Goal: Communication & Community: Answer question/provide support

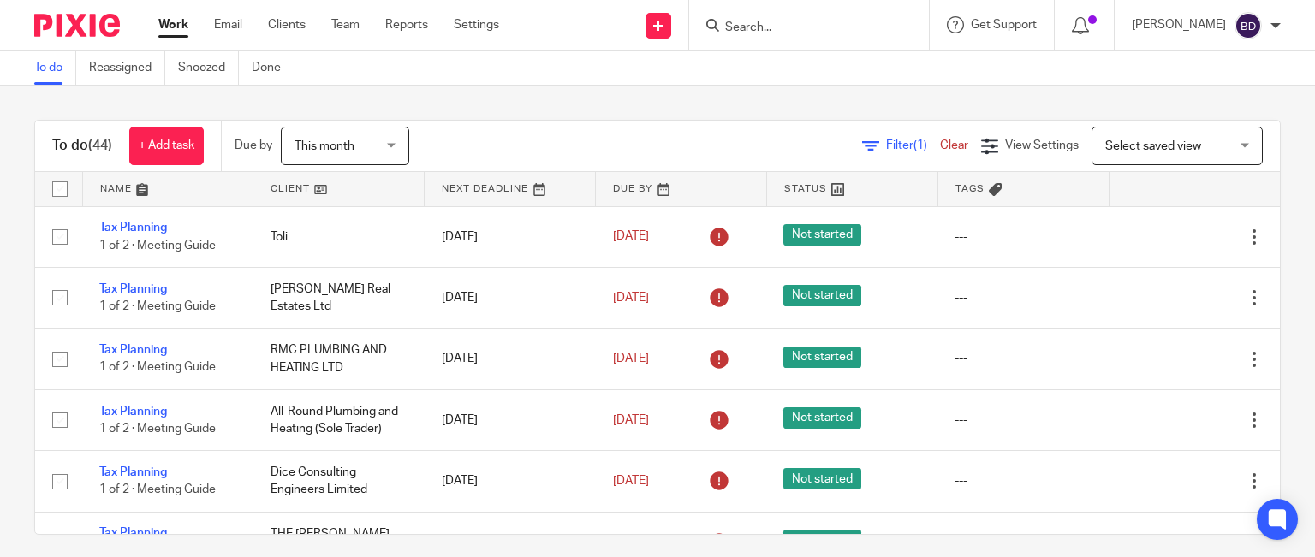
click at [805, 32] on input "Search" at bounding box center [800, 28] width 154 height 15
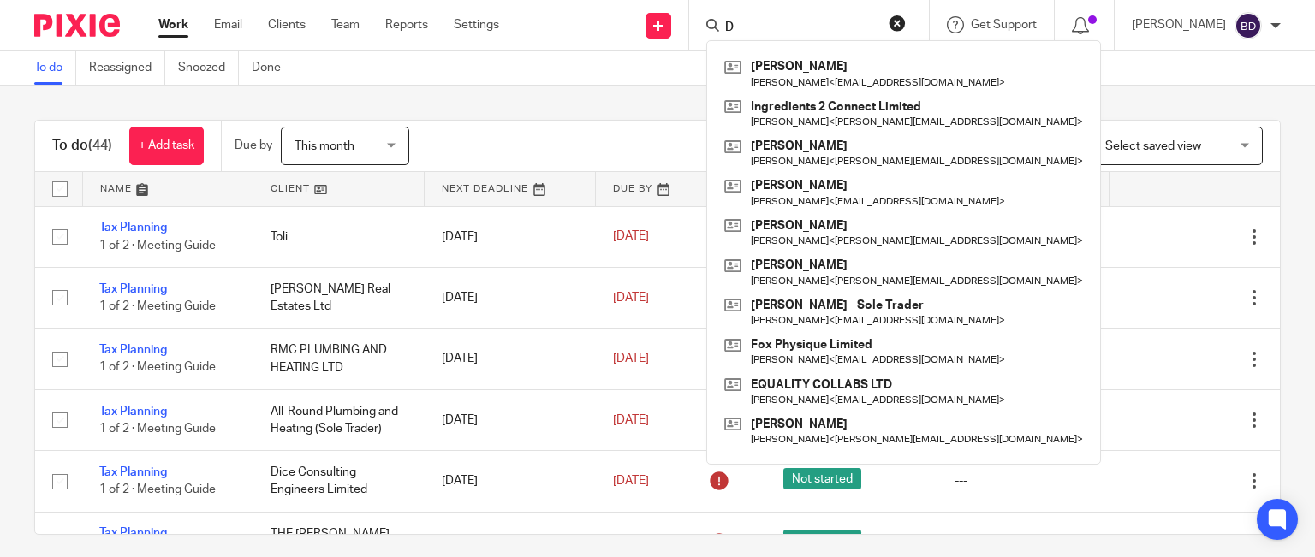
type input "D"
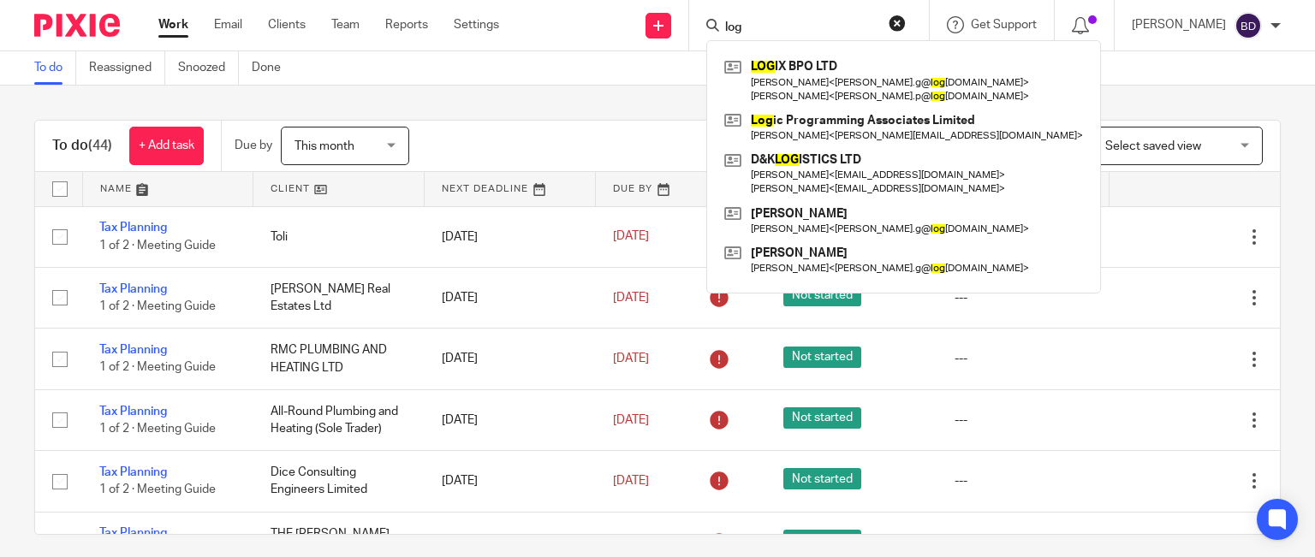
type input "logi"
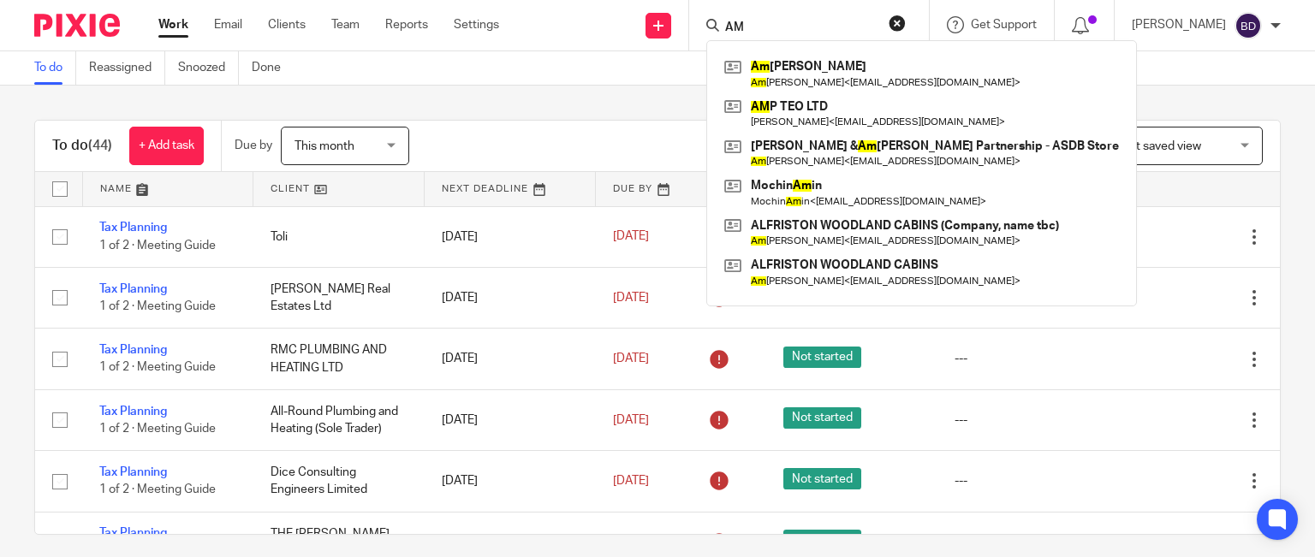
type input "A"
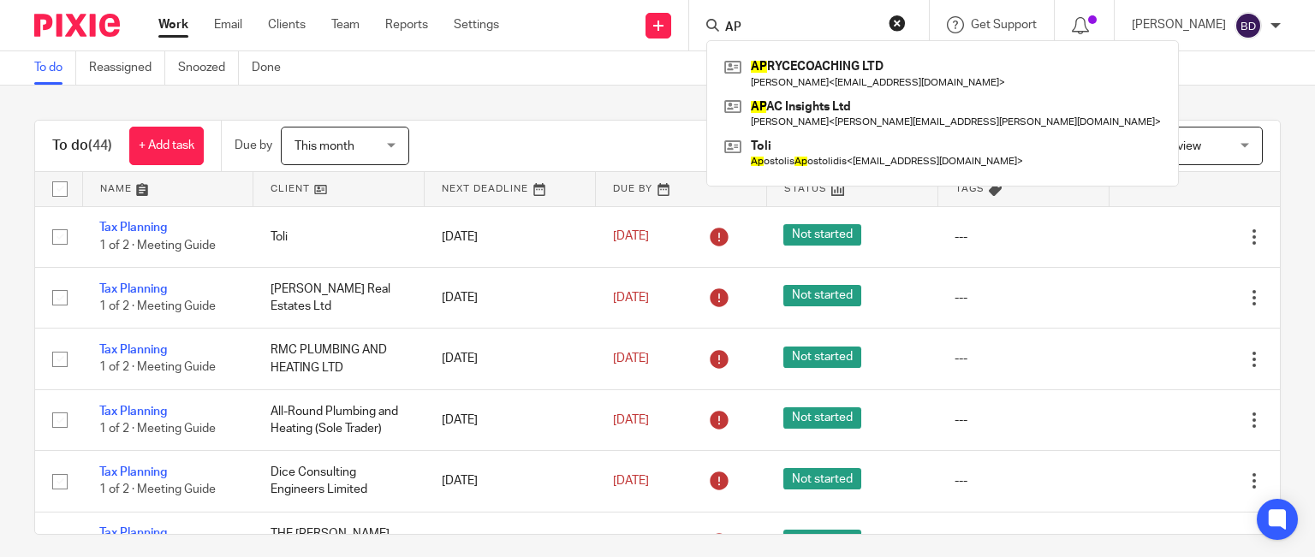
type input "A"
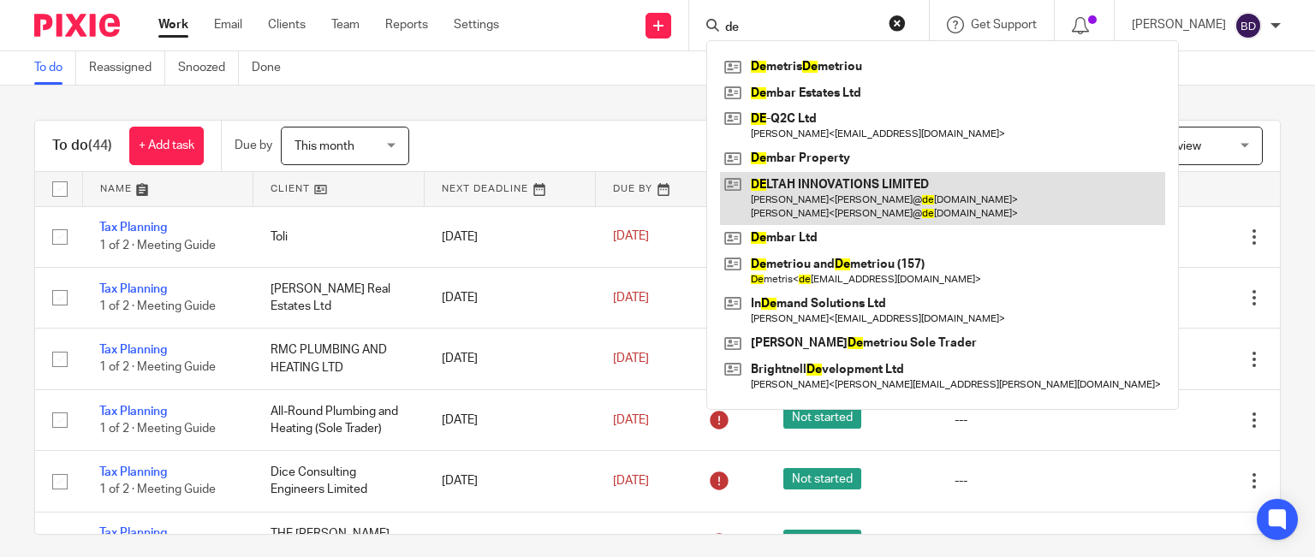
type input "d"
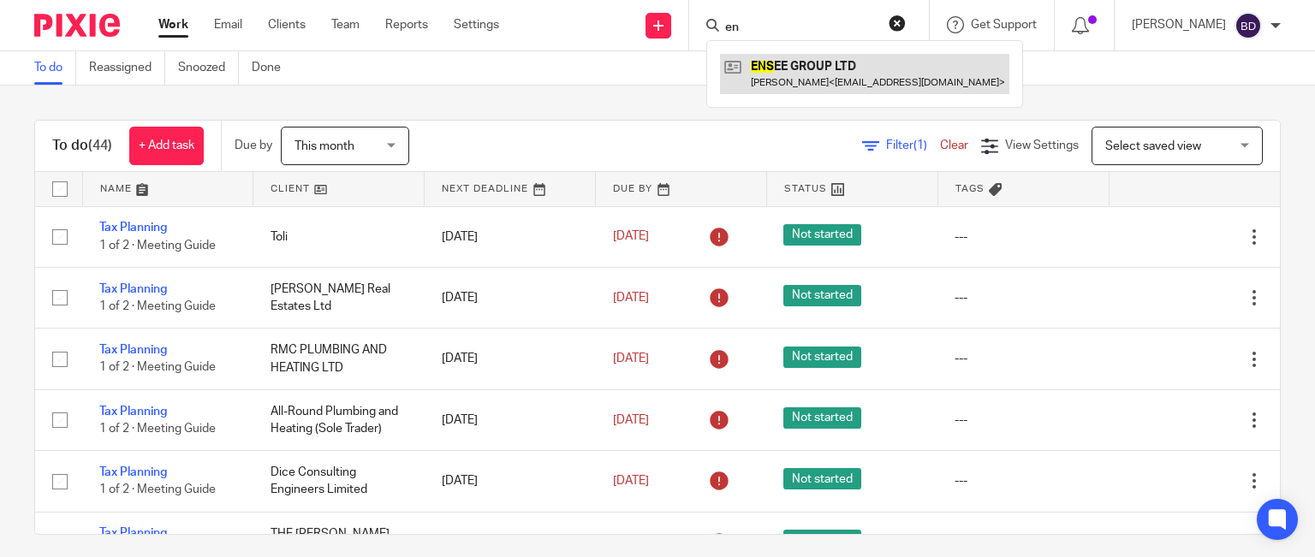
type input "e"
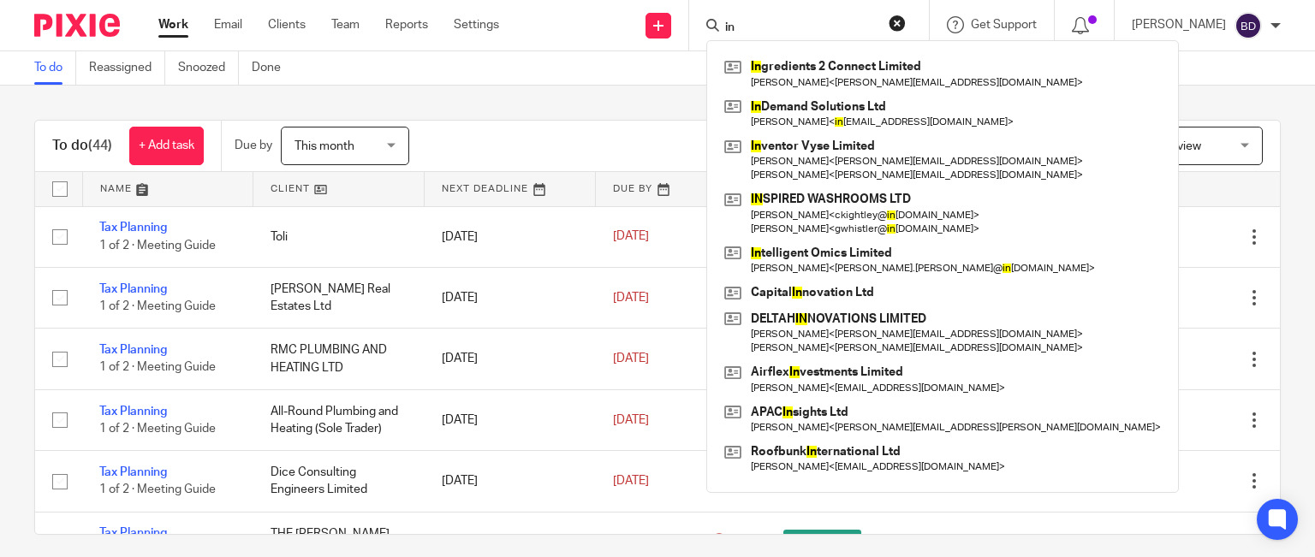
type input "i"
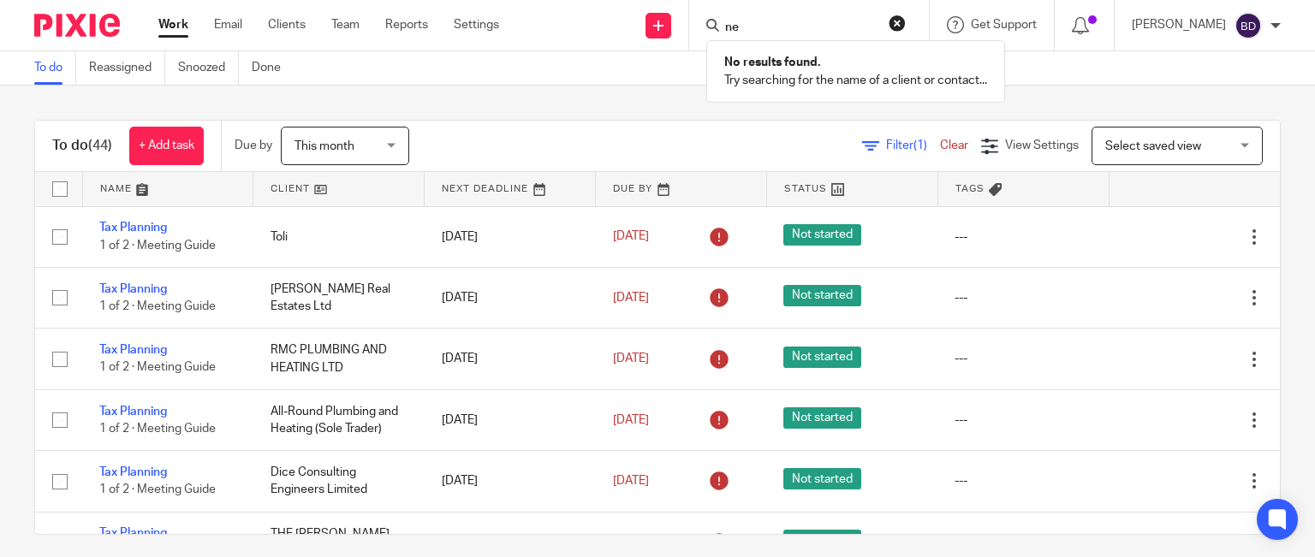
type input "n"
click at [723, 27] on input "Search" at bounding box center [800, 28] width 154 height 15
type input "R"
type input "s"
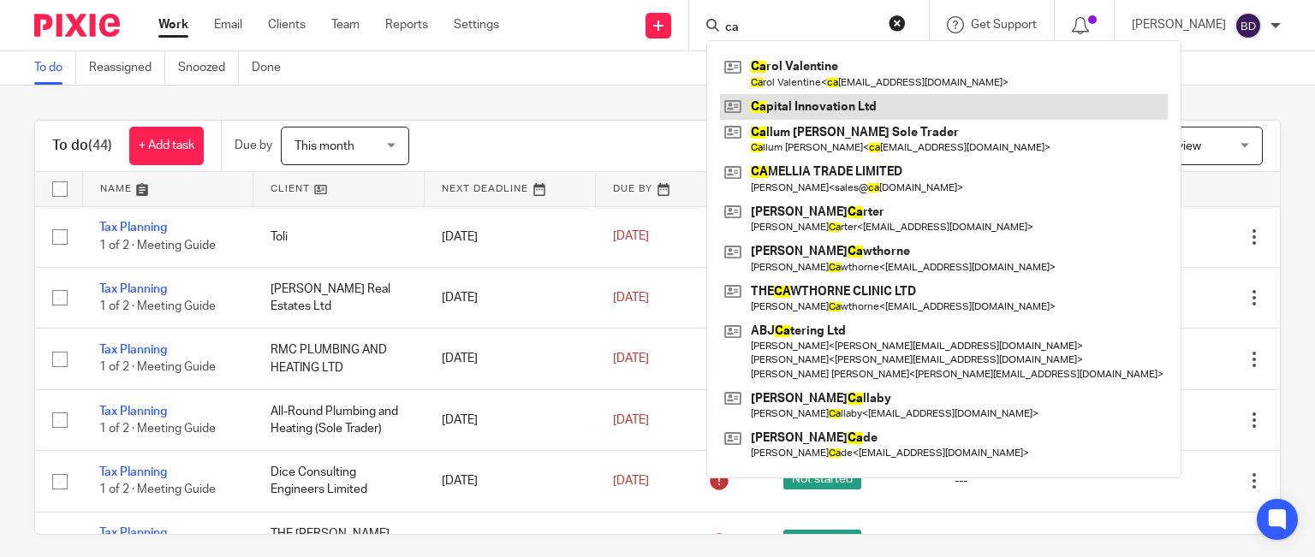
type input "c"
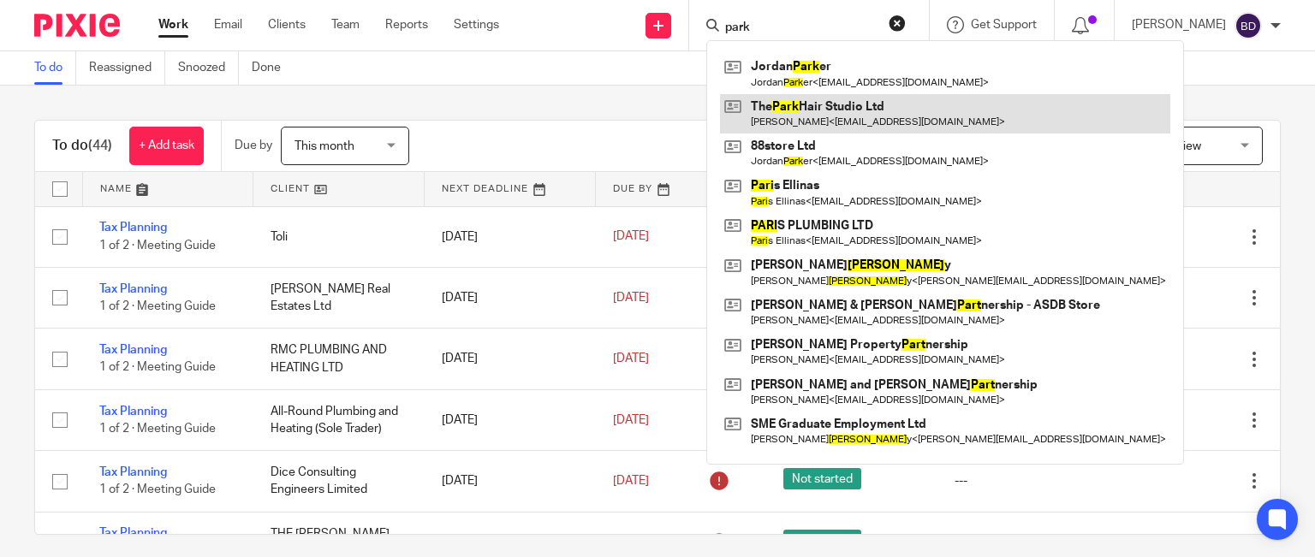
type input "park"
click at [826, 115] on link at bounding box center [945, 113] width 450 height 39
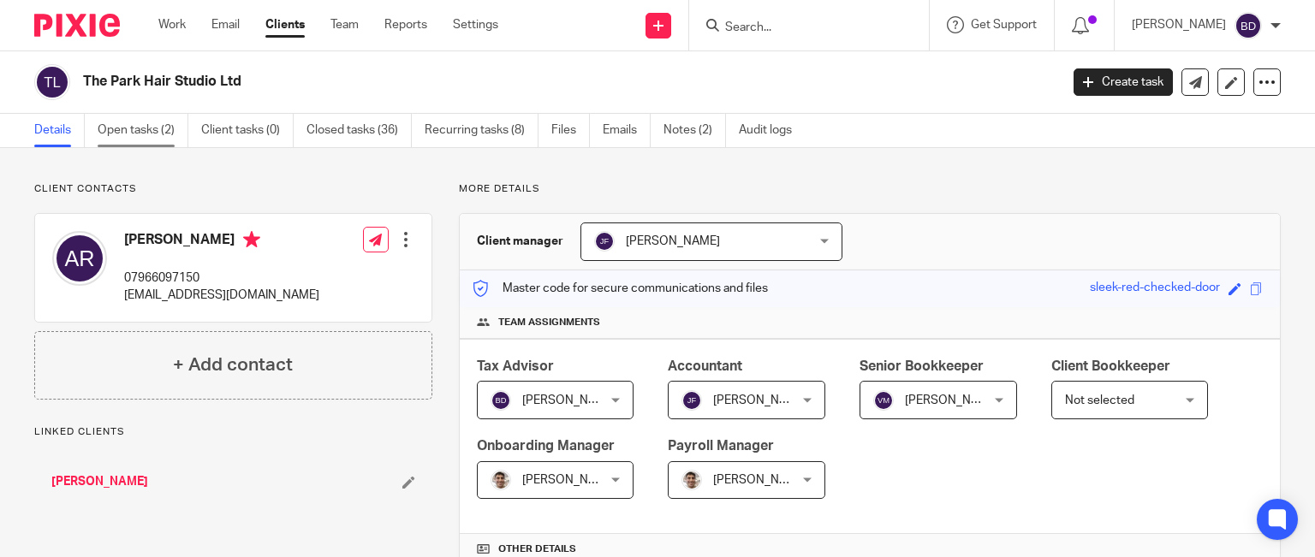
click at [120, 125] on link "Open tasks (2)" at bounding box center [143, 130] width 91 height 33
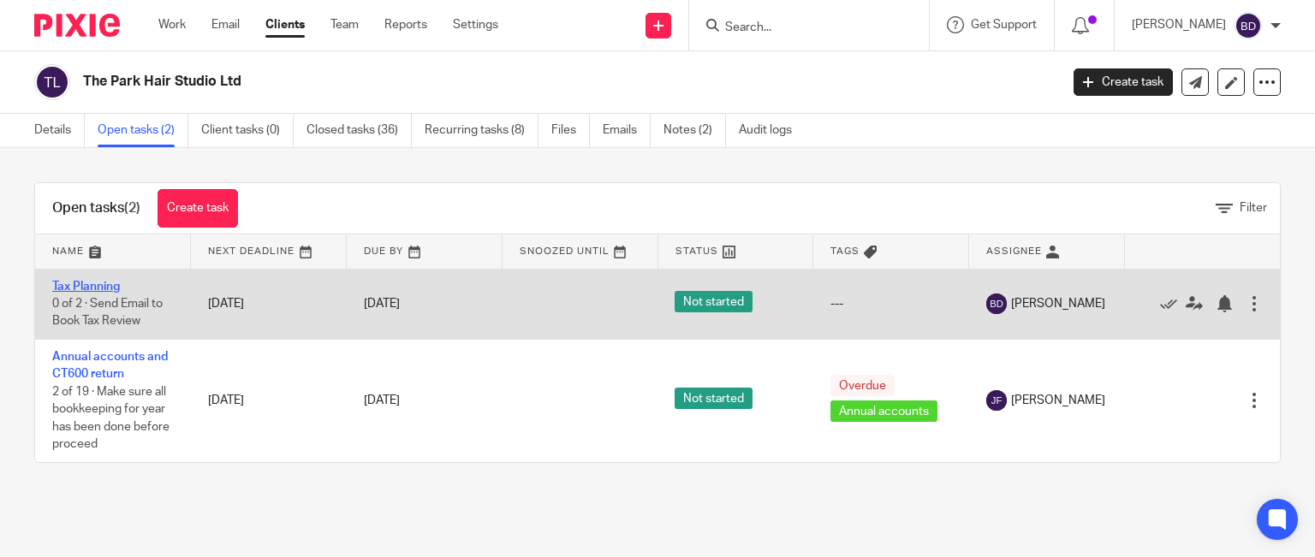
click at [98, 287] on link "Tax Planning" at bounding box center [86, 287] width 68 height 12
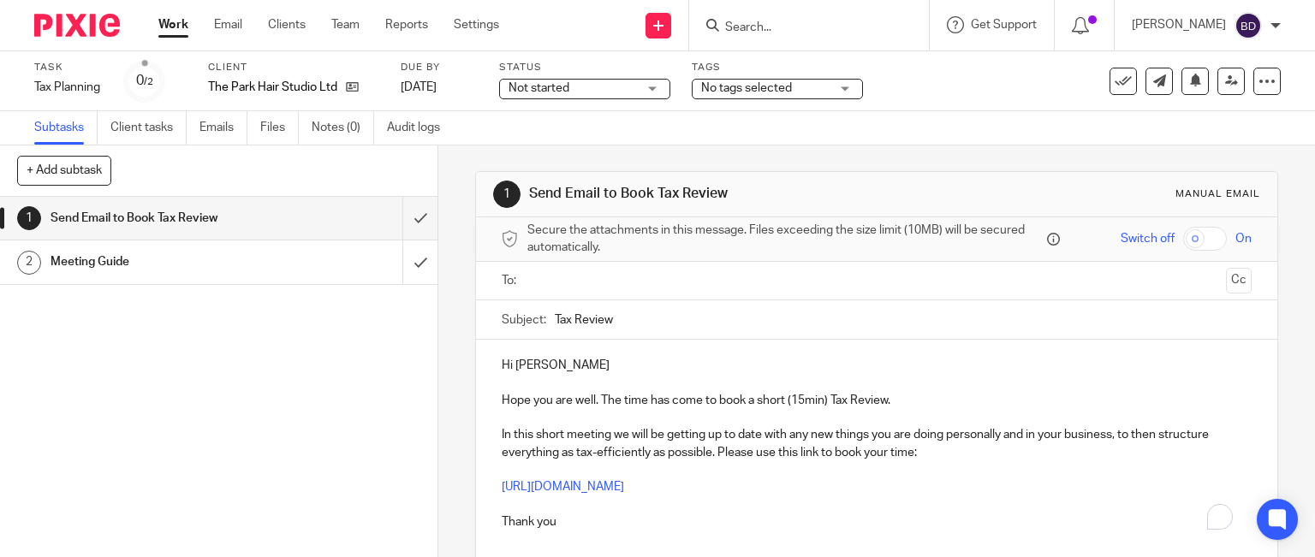
click at [633, 282] on input "text" at bounding box center [876, 281] width 686 height 20
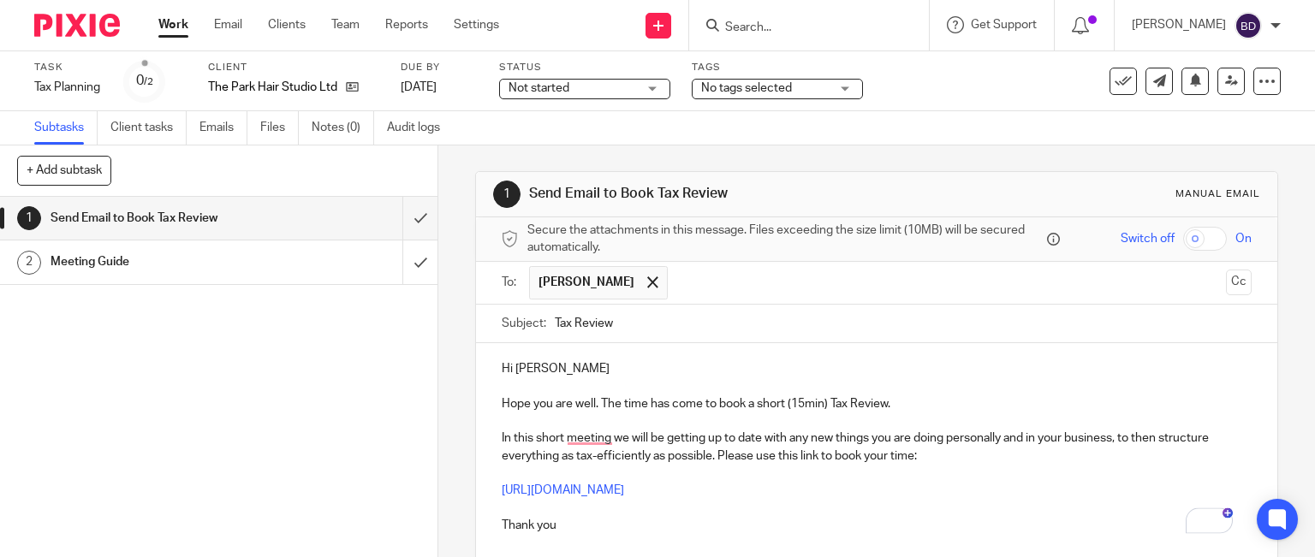
click at [583, 370] on p "Hi [PERSON_NAME]" at bounding box center [877, 368] width 751 height 17
drag, startPoint x: 493, startPoint y: 403, endPoint x: 503, endPoint y: 405, distance: 10.4
click at [500, 403] on div "Hi [PERSON_NAME], Hope you are well. The time has come to book a short (15min) …" at bounding box center [877, 445] width 802 height 204
click at [641, 370] on p "Hi [PERSON_NAME]," at bounding box center [877, 368] width 751 height 17
click at [597, 361] on p "Hi [PERSON_NAME]," at bounding box center [877, 368] width 751 height 17
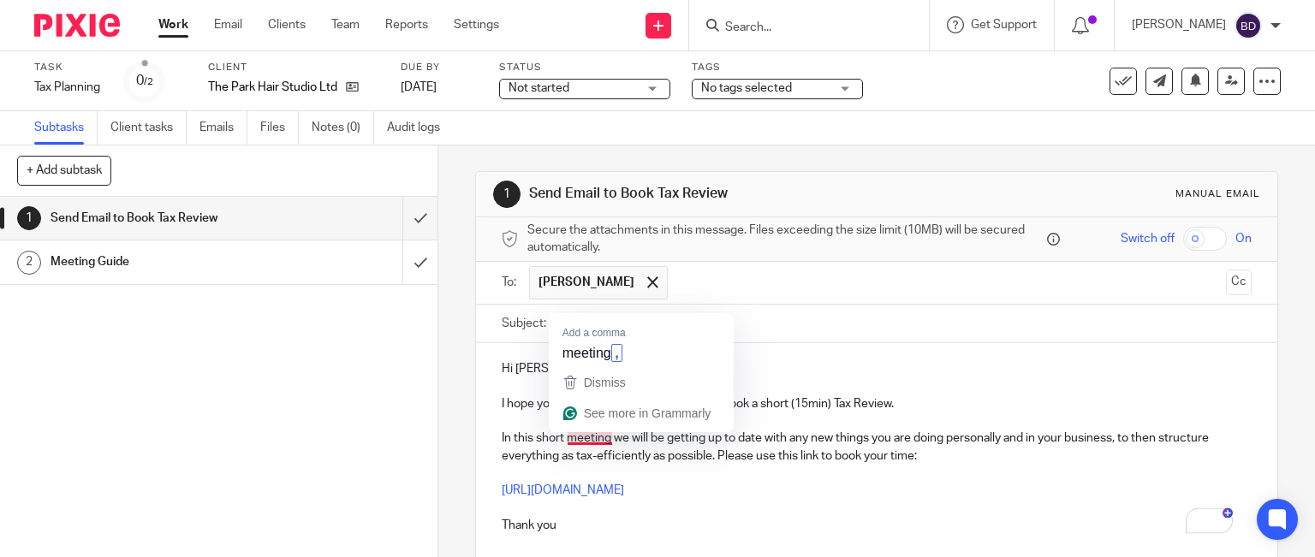
click at [589, 435] on p "In this short meeting we will be getting up to date with any new things you are…" at bounding box center [877, 447] width 751 height 35
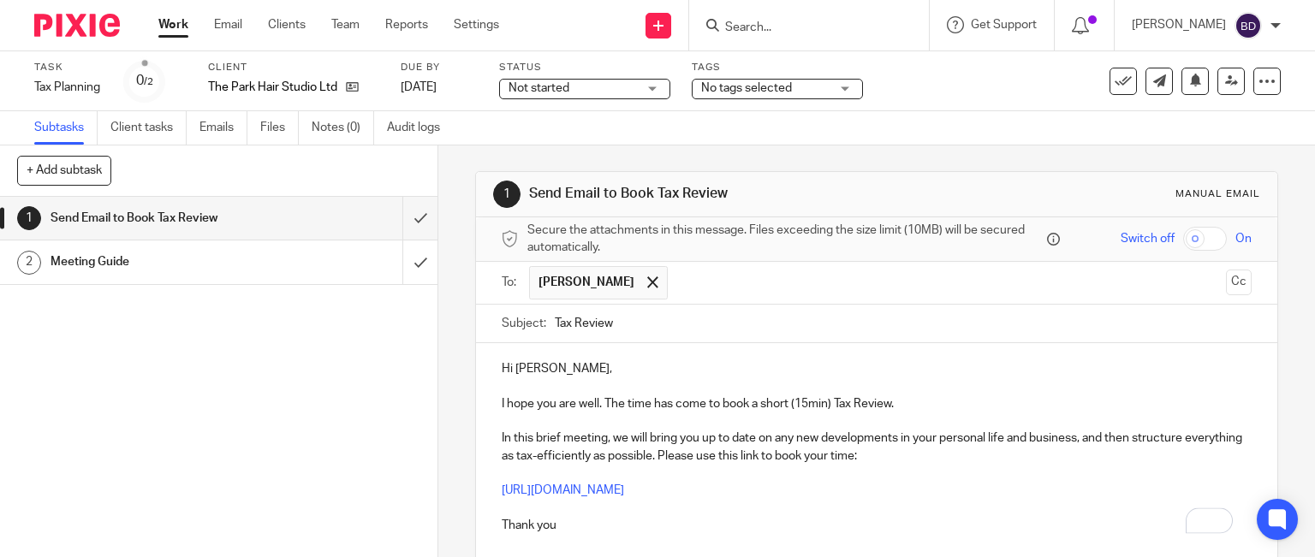
click at [597, 524] on p "Thank you" at bounding box center [877, 517] width 751 height 35
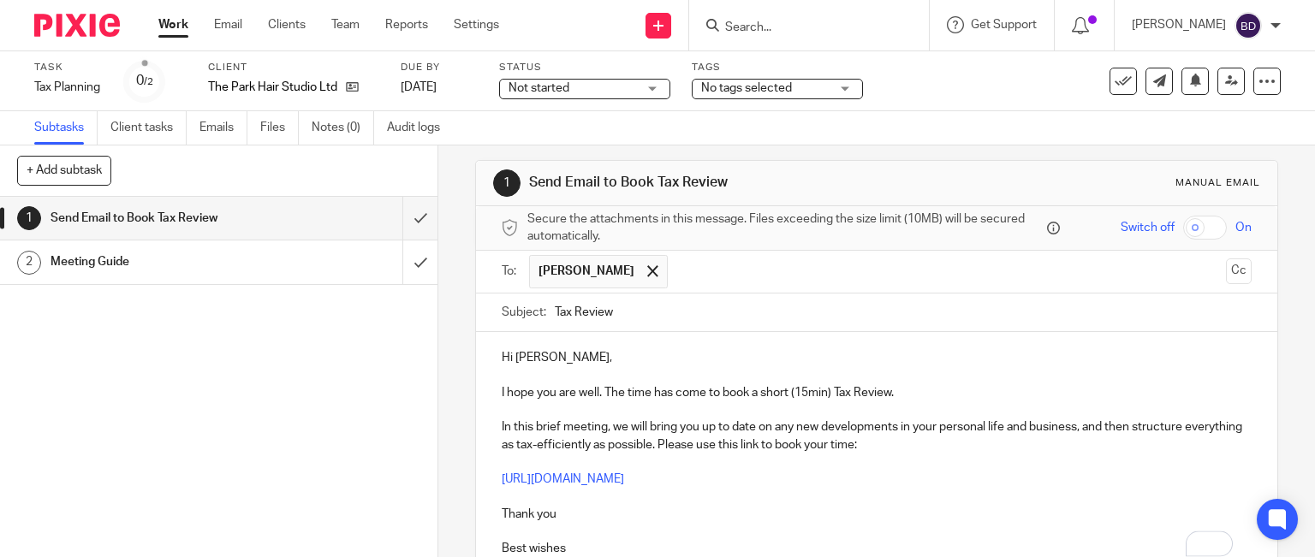
scroll to position [28, 0]
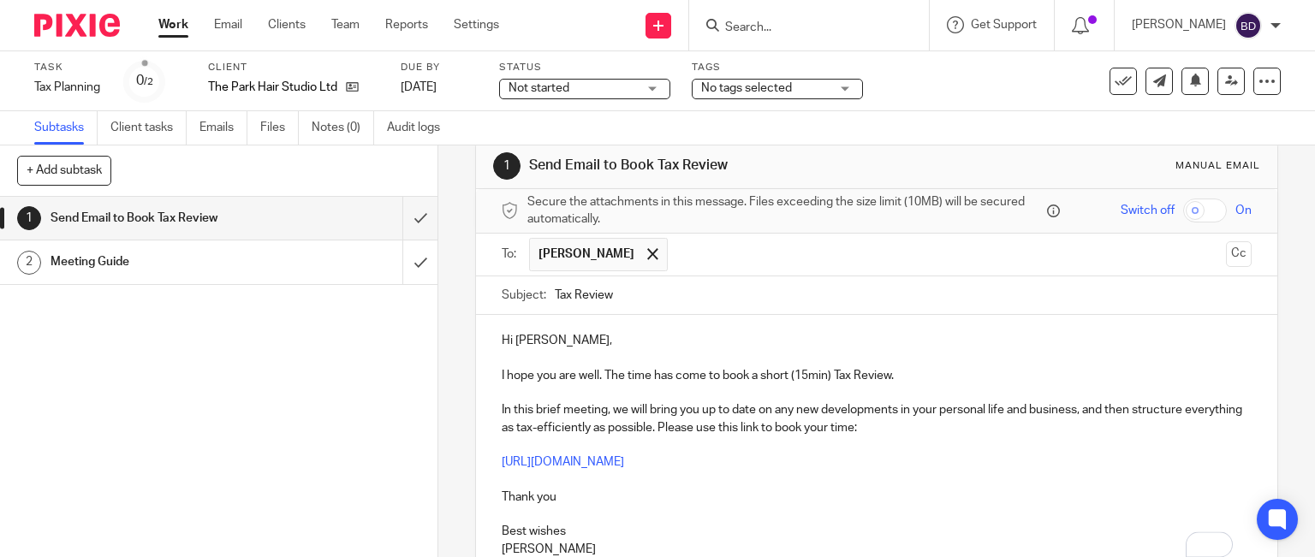
click at [599, 375] on p "I hope you are well. The time has come to book a short (15min) Tax Review." at bounding box center [877, 375] width 751 height 17
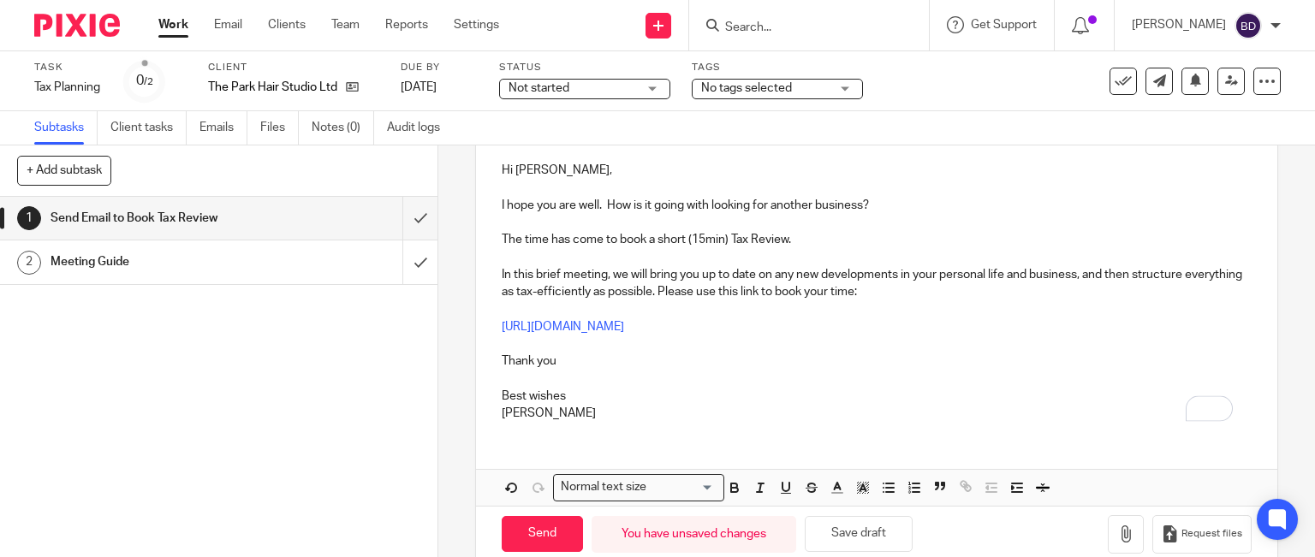
scroll to position [199, 0]
click at [521, 525] on input "Send" at bounding box center [542, 533] width 81 height 37
type input "Sent"
